Goal: Task Accomplishment & Management: Use online tool/utility

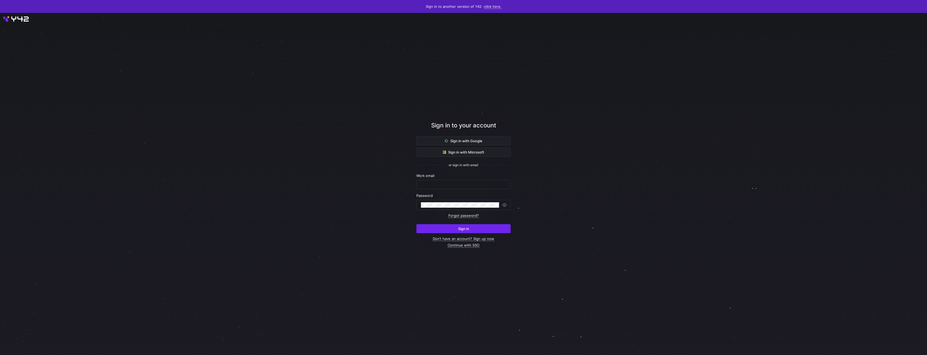
type input "[PERSON_NAME][EMAIL_ADDRESS][DOMAIN_NAME]"
click at [461, 231] on span "Sign in" at bounding box center [463, 229] width 11 height 4
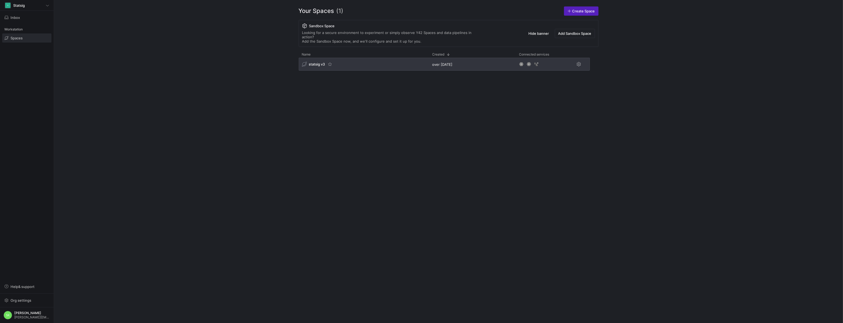
click at [325, 66] on span "statsig v3" at bounding box center [317, 64] width 16 height 4
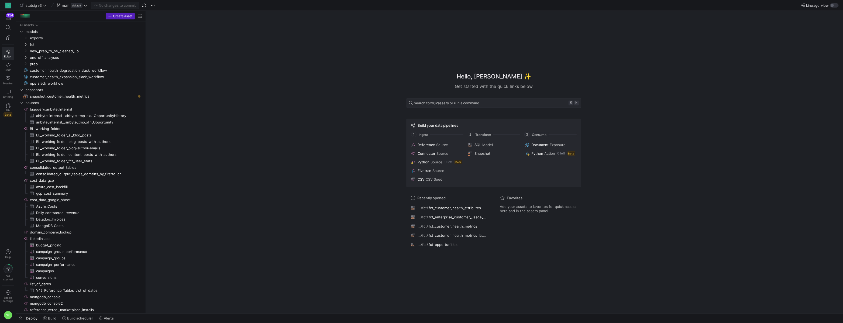
drag, startPoint x: 92, startPoint y: 94, endPoint x: 210, endPoint y: 106, distance: 118.9
click at [26, 46] on icon "Press SPACE to select this row." at bounding box center [26, 44] width 4 height 3
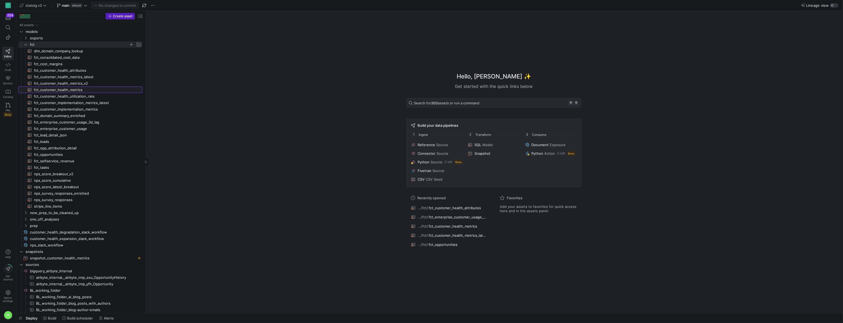
click at [68, 91] on span "fct_customer_health_metrics​​​​​​​​​​" at bounding box center [85, 90] width 102 height 6
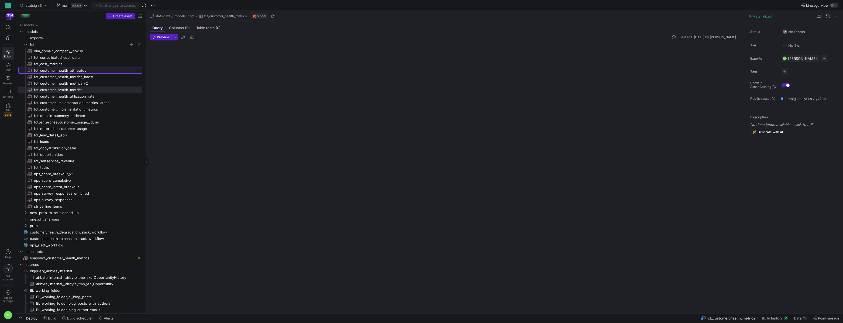
click at [78, 74] on span "fct_customer_health_attributes​​​​​​​​​​" at bounding box center [85, 70] width 102 height 6
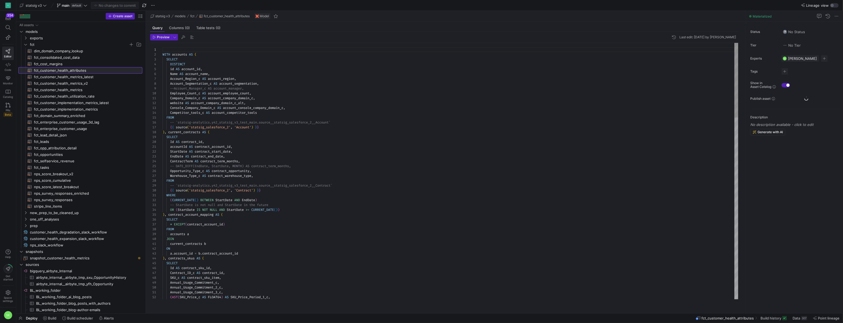
scroll to position [49, 0]
type textarea "Company_Domain_c AS account_company_domain_c, website AS account_company_domain…"
type textarea "o"
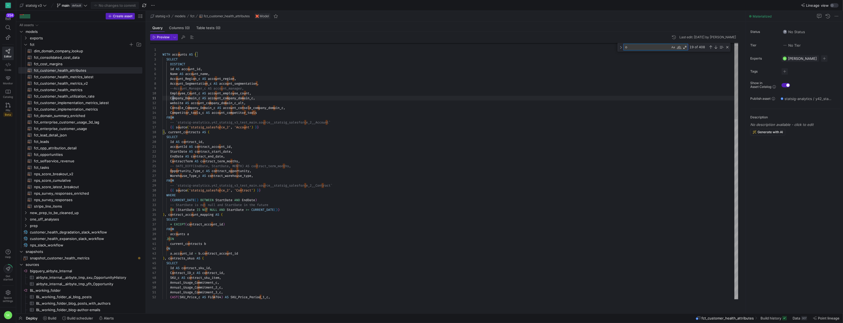
type textarea "a.*, TCV/(contract_term_months/12.00) AS ACV, CONCAT('https://statsig.lightning…"
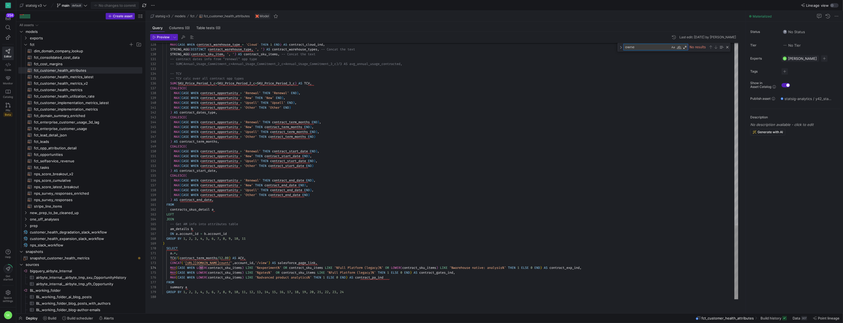
type textarea "owner"
type textarea "Company_Domain_c AS account_company_domain_c, website AS account_company_domain…"
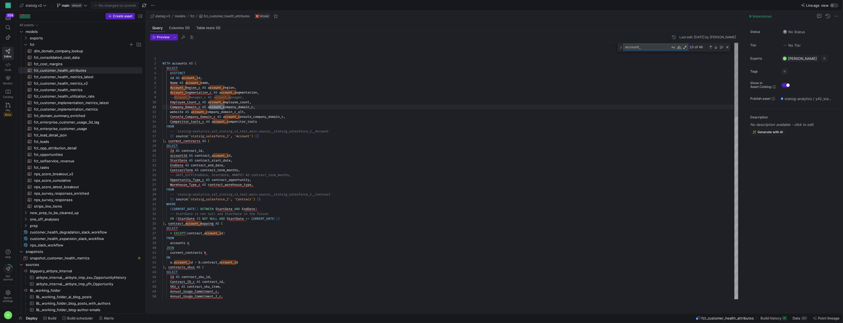
scroll to position [49, 62]
type textarea "o"
type textarea "a.*, TCV/(contract_term_months/12.00) AS ACV, CONCAT('https://statsig.lightning…"
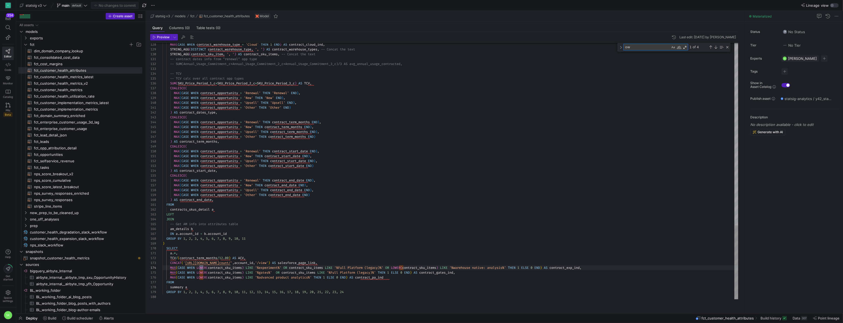
scroll to position [39, 40]
type textarea "owner"
type textarea "MAX(CASE WHEN contract_opportunity = 'Other' THEN 'Other' END) ) AS contract_da…"
